Goal: Task Accomplishment & Management: Manage account settings

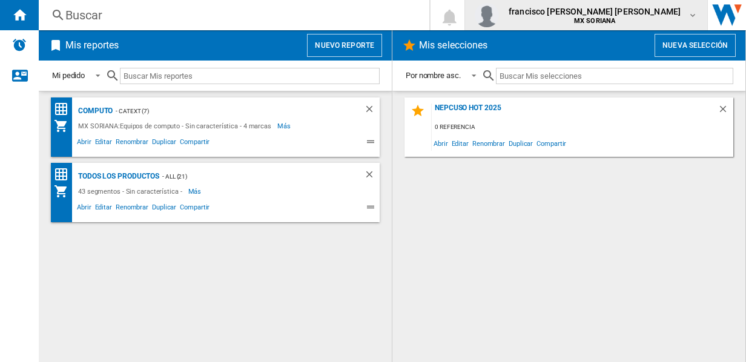
click at [689, 7] on div "francisco neptali lugo lara MX SORIANA" at bounding box center [586, 15] width 223 height 24
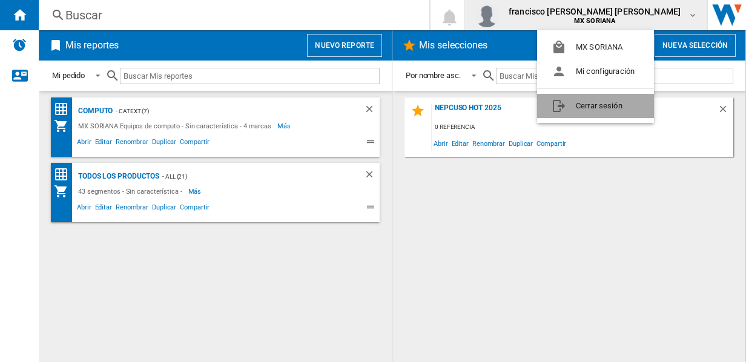
click at [578, 105] on button "Cerrar sesión" at bounding box center [595, 106] width 117 height 24
